Goal: Information Seeking & Learning: Find specific fact

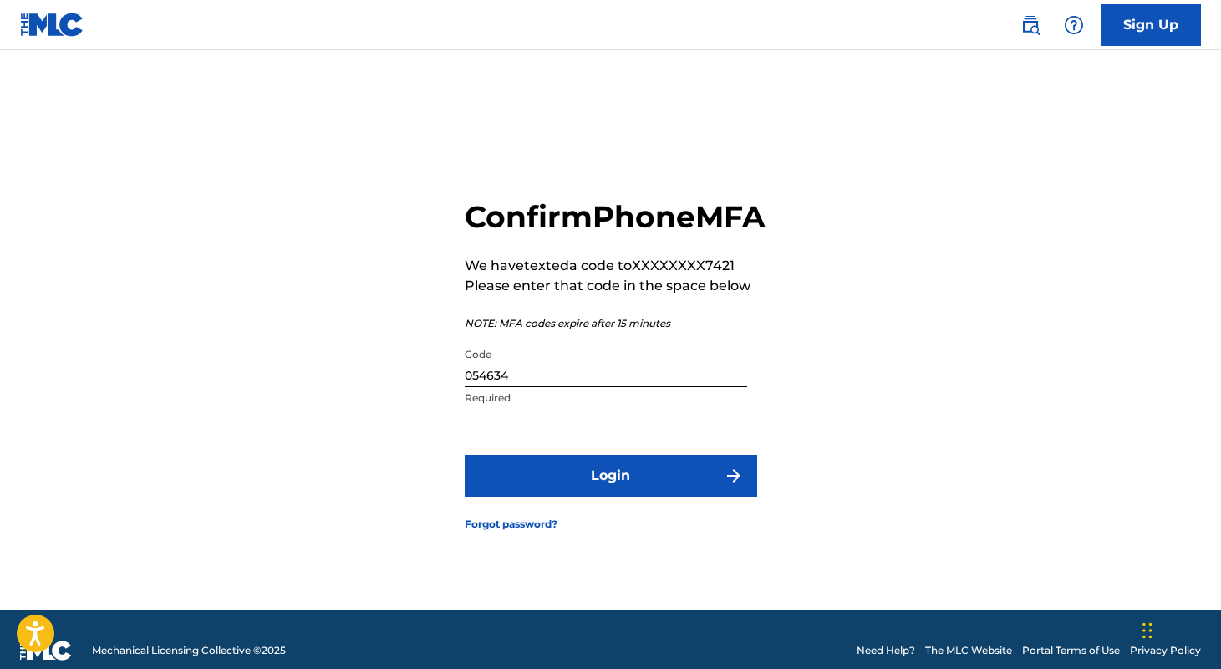
click at [719, 490] on button "Login" at bounding box center [611, 476] width 292 height 42
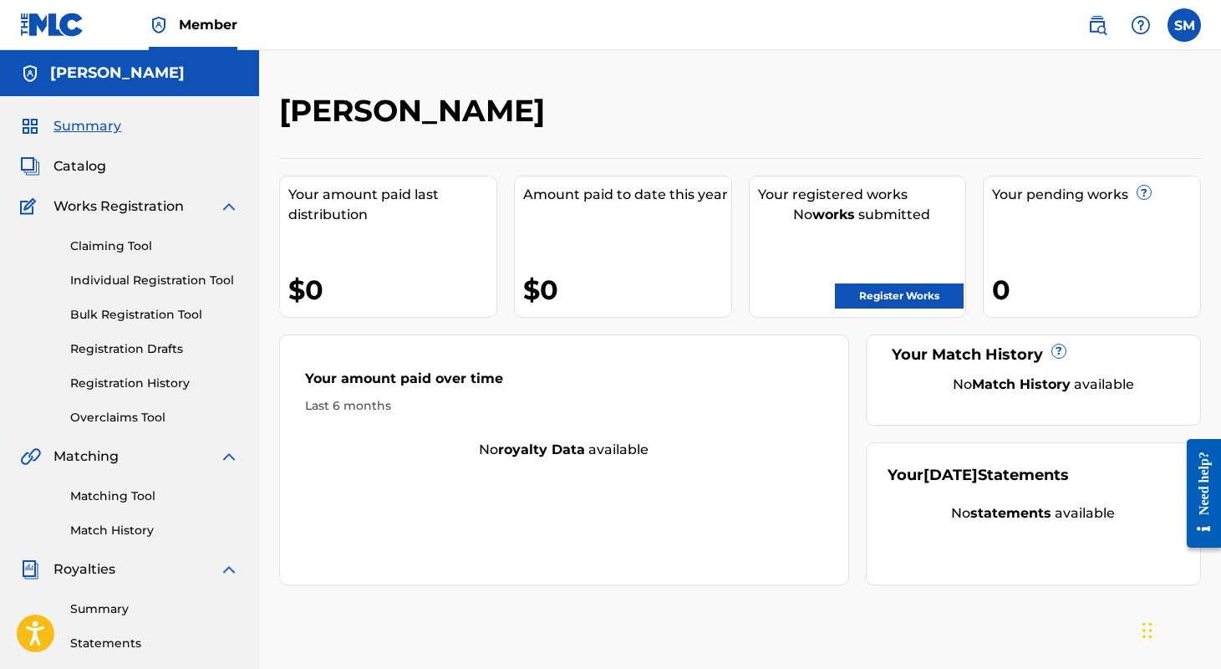
click at [1100, 26] on img at bounding box center [1097, 25] width 20 height 20
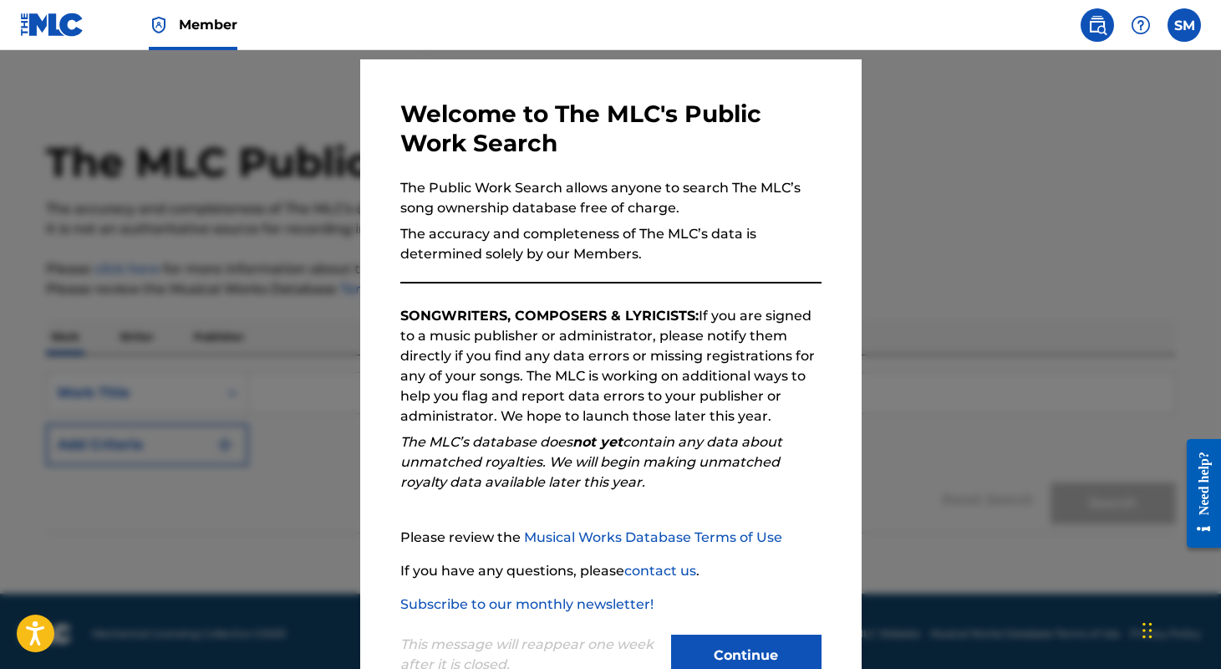
scroll to position [48, 0]
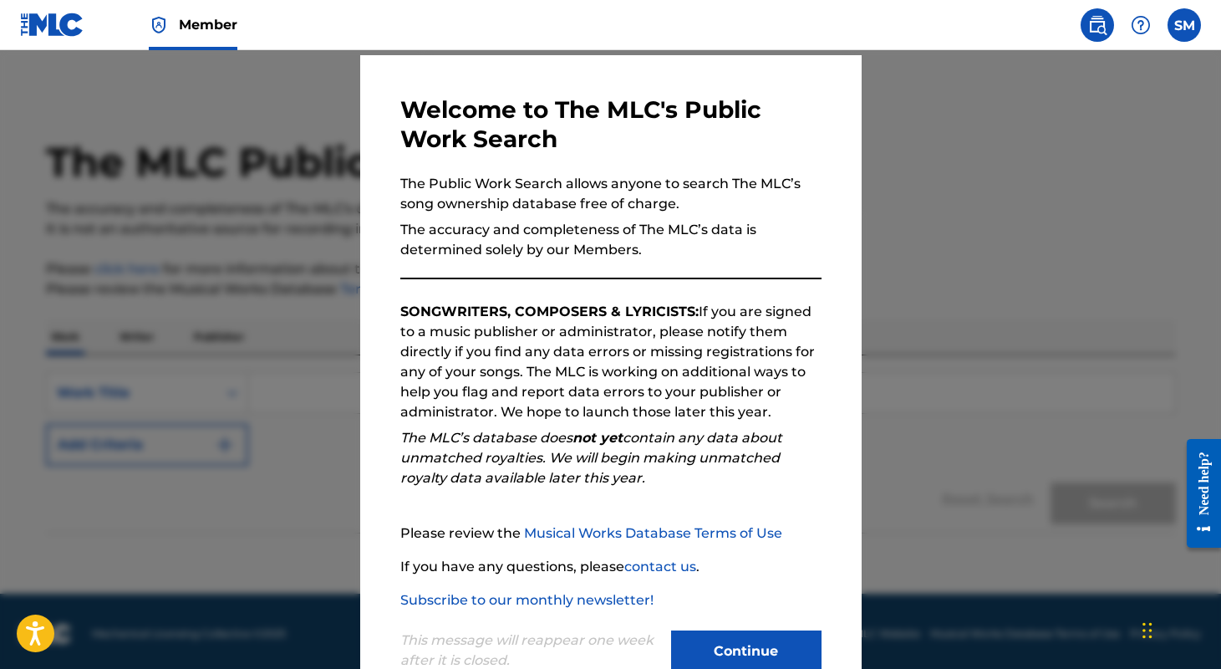
click at [771, 640] on button "Continue" at bounding box center [746, 651] width 150 height 42
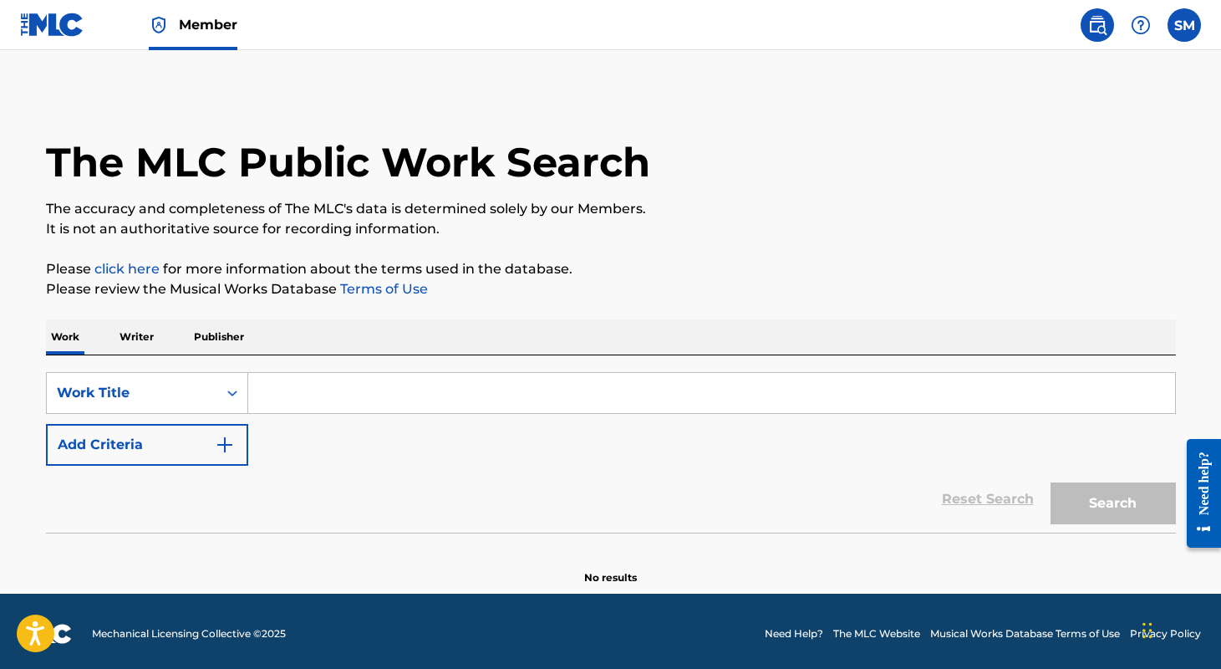
click at [465, 399] on input "Search Form" at bounding box center [711, 393] width 927 height 40
paste input "I Got You (I Feel Good)"
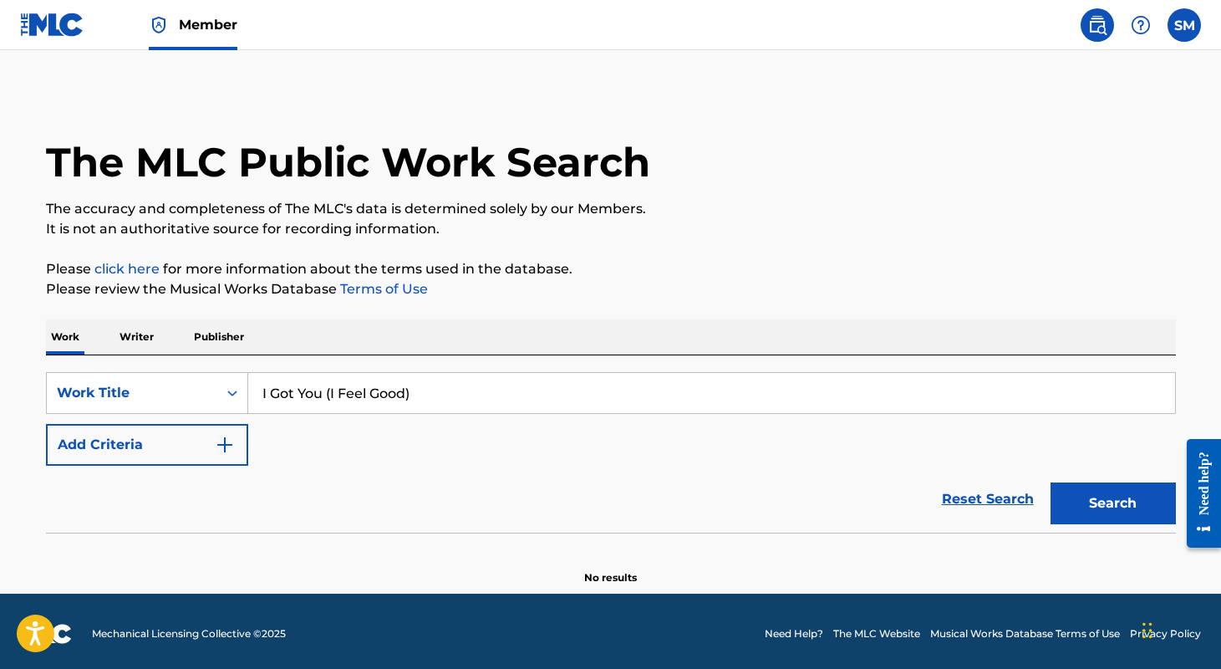
type input "I Got You (I Feel Good)"
click at [1109, 509] on button "Search" at bounding box center [1112, 503] width 125 height 42
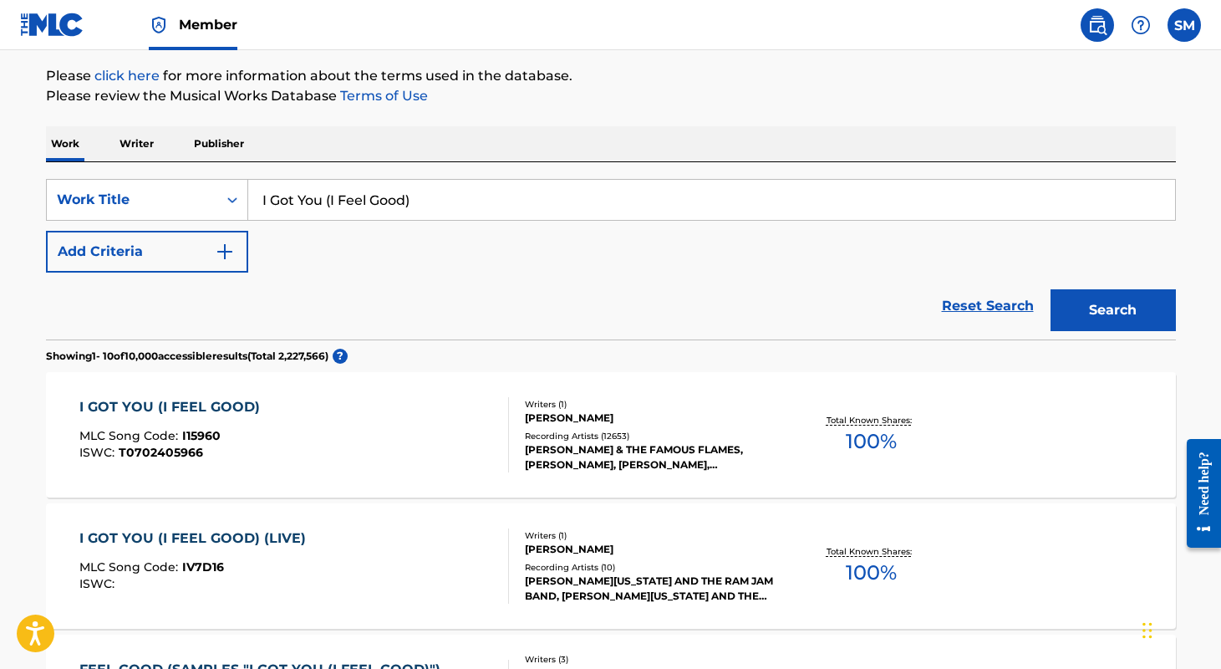
scroll to position [194, 0]
click at [668, 450] on div "[PERSON_NAME] & THE FAMOUS FLAMES, [PERSON_NAME], [PERSON_NAME], [PERSON_NAME] …" at bounding box center [651, 456] width 252 height 30
